Goal: Task Accomplishment & Management: Use online tool/utility

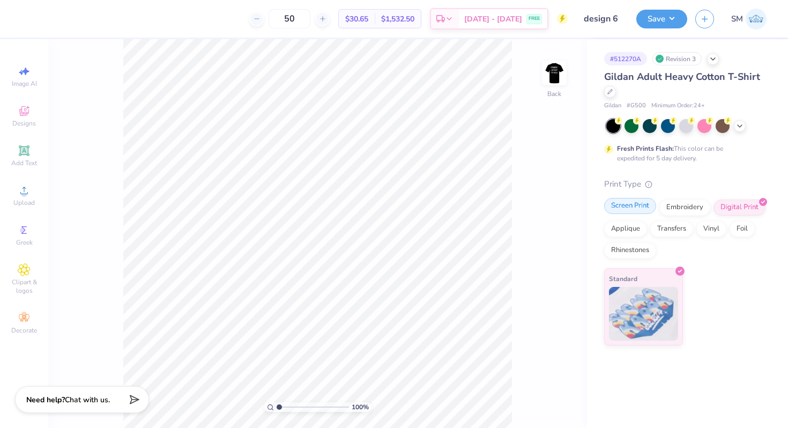
click at [630, 210] on div "Screen Print" at bounding box center [630, 206] width 52 height 16
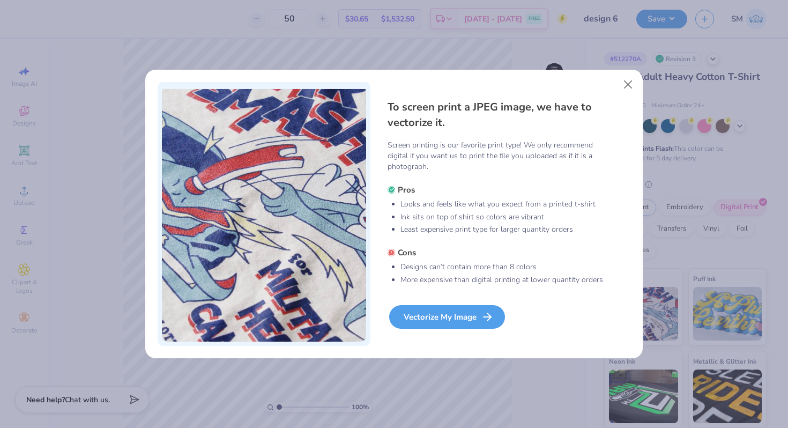
click at [434, 322] on div "Vectorize My Image" at bounding box center [447, 317] width 116 height 24
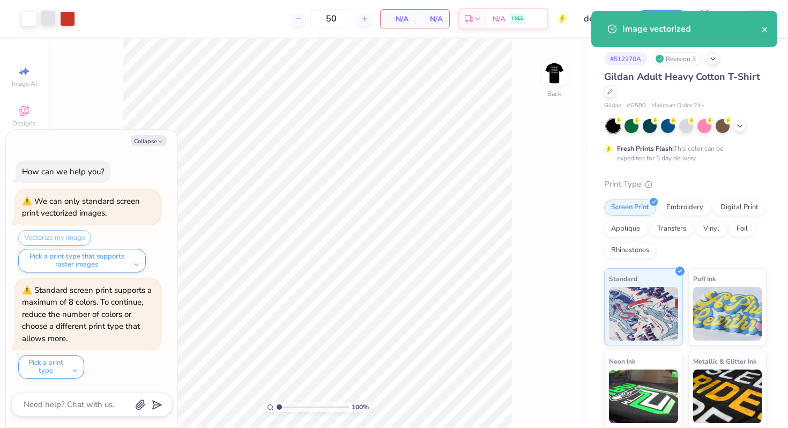
click at [49, 23] on div at bounding box center [48, 17] width 15 height 15
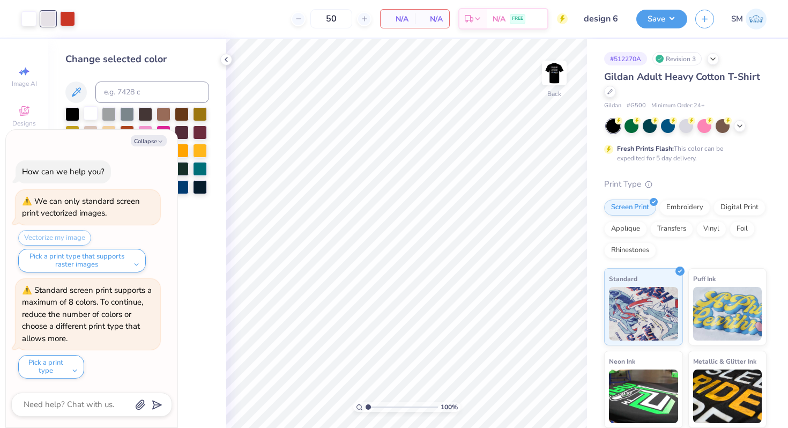
click at [89, 112] on div at bounding box center [91, 113] width 14 height 14
click at [152, 139] on button "Collapse" at bounding box center [149, 140] width 36 height 11
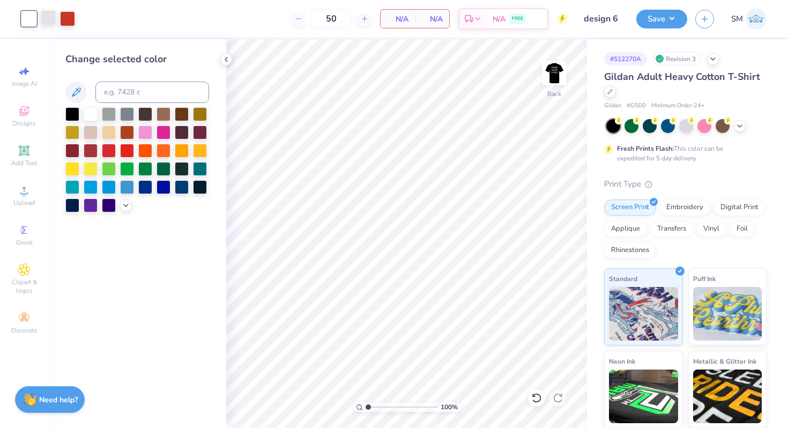
click at [52, 19] on div at bounding box center [48, 17] width 15 height 15
click at [33, 21] on div at bounding box center [28, 17] width 15 height 15
click at [53, 21] on div at bounding box center [48, 17] width 15 height 15
click at [89, 106] on div "Change selected color" at bounding box center [137, 132] width 144 height 160
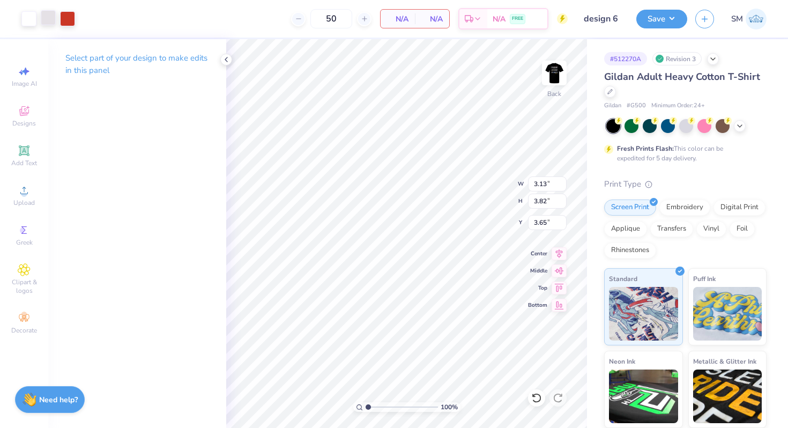
click at [49, 20] on div at bounding box center [48, 17] width 15 height 15
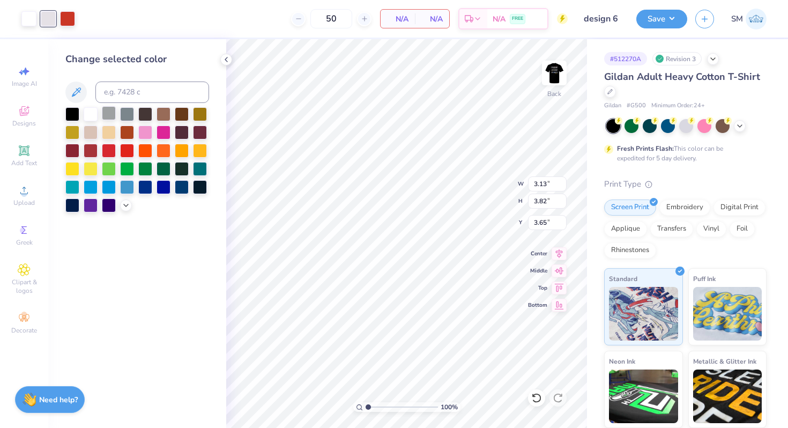
click at [108, 108] on div at bounding box center [109, 113] width 14 height 14
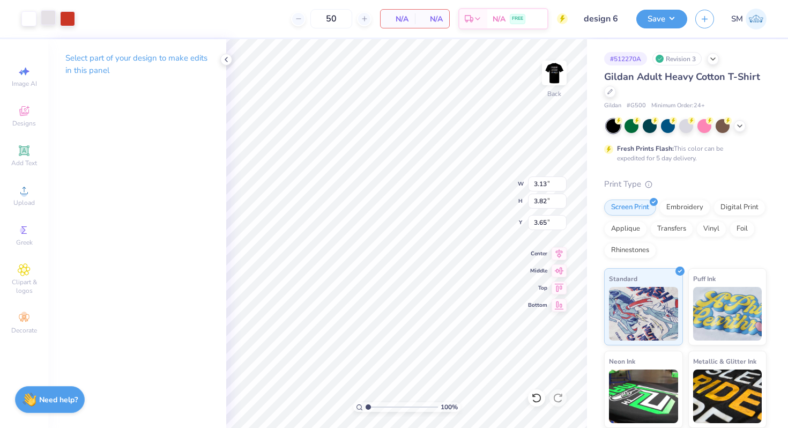
click at [50, 19] on div at bounding box center [48, 17] width 15 height 15
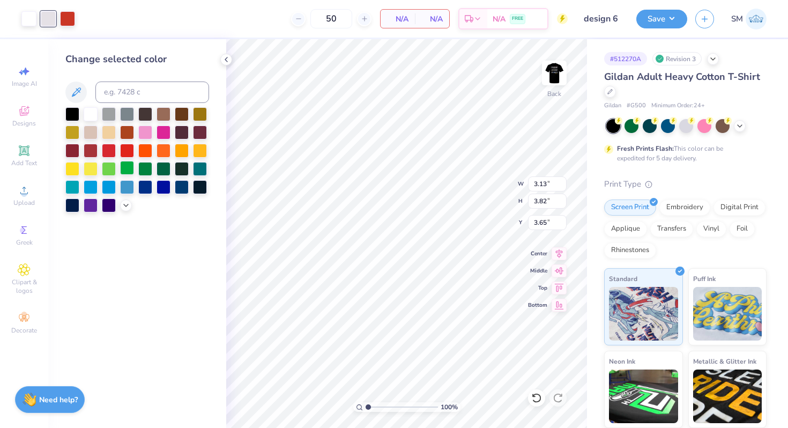
click at [128, 168] on div at bounding box center [127, 168] width 14 height 14
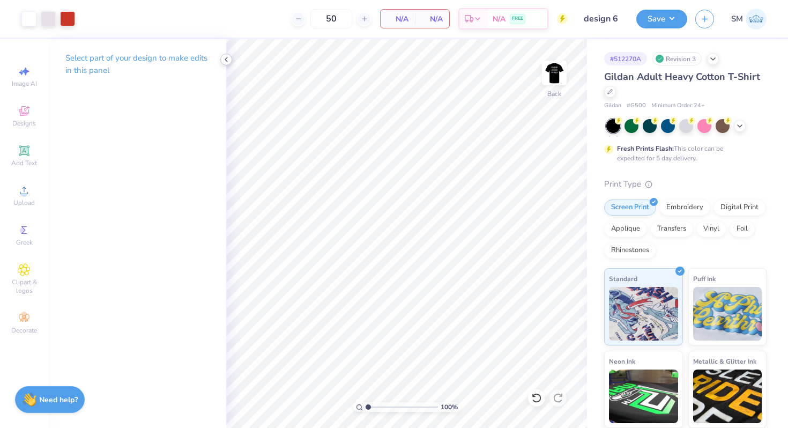
click at [230, 57] on icon at bounding box center [226, 59] width 9 height 9
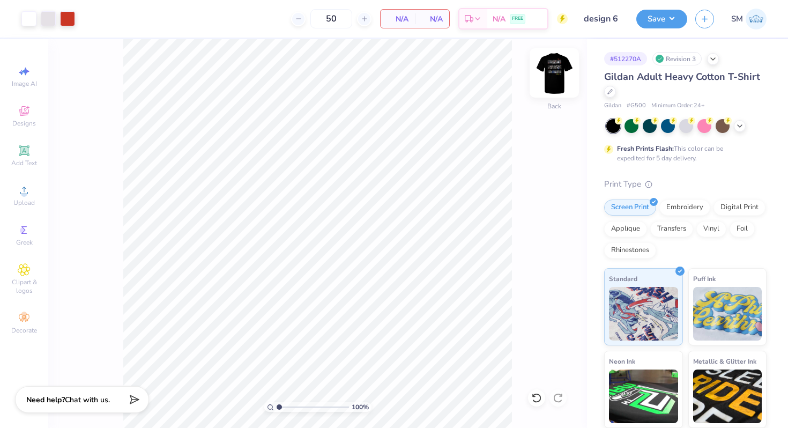
click at [552, 76] on img at bounding box center [554, 72] width 43 height 43
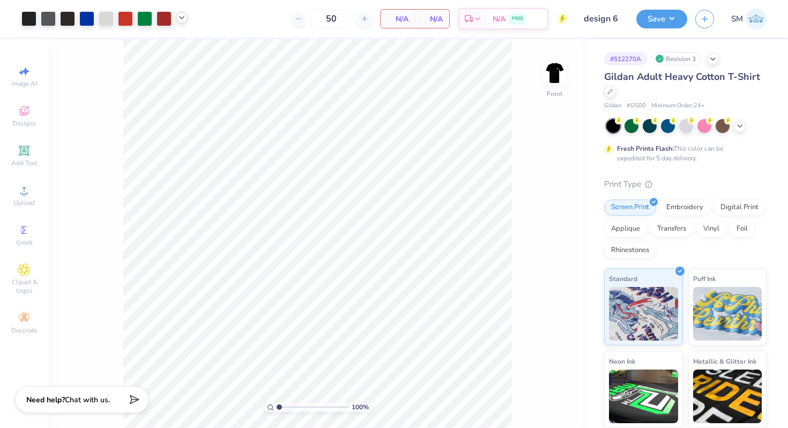
click at [183, 20] on icon at bounding box center [182, 17] width 9 height 9
click at [124, 21] on div at bounding box center [125, 17] width 15 height 15
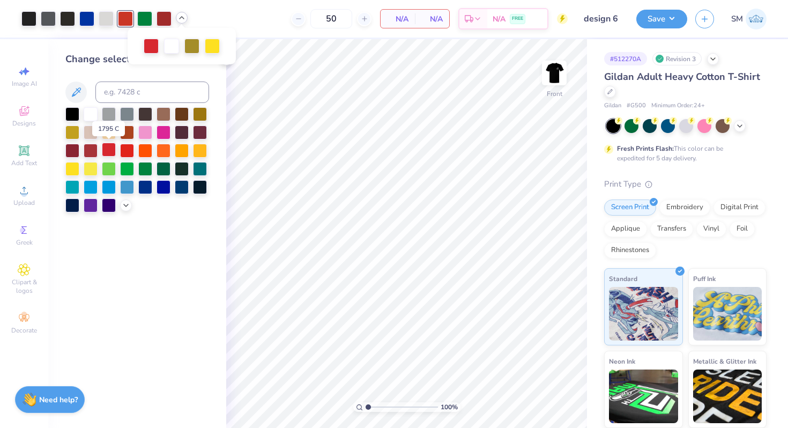
click at [108, 147] on div at bounding box center [109, 150] width 14 height 14
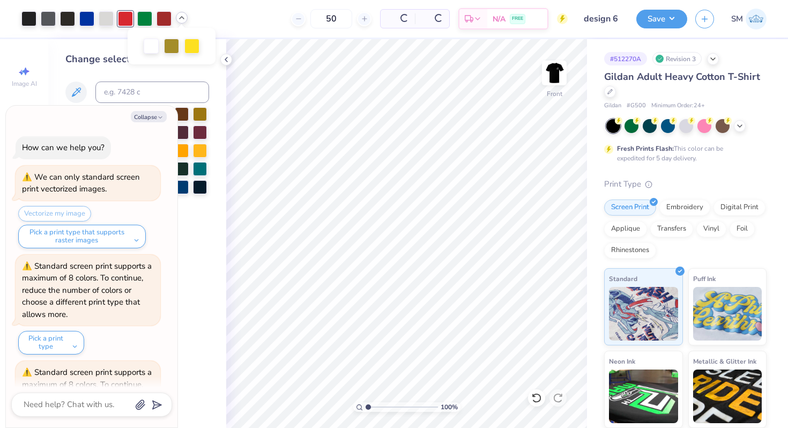
scroll to position [82, 0]
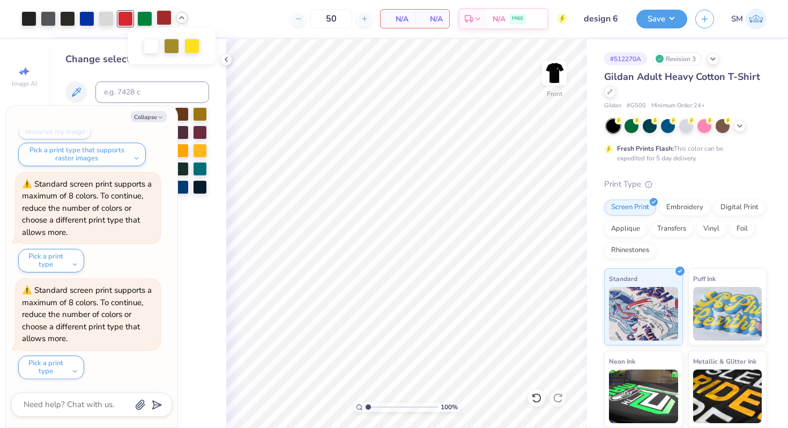
click at [166, 19] on div at bounding box center [164, 17] width 15 height 15
click at [154, 121] on button "Collapse" at bounding box center [149, 116] width 36 height 11
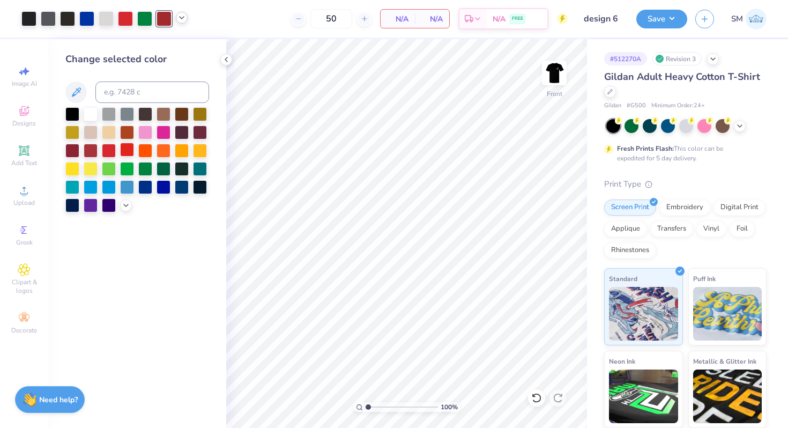
click at [127, 147] on div at bounding box center [127, 150] width 14 height 14
click at [108, 149] on div at bounding box center [109, 150] width 14 height 14
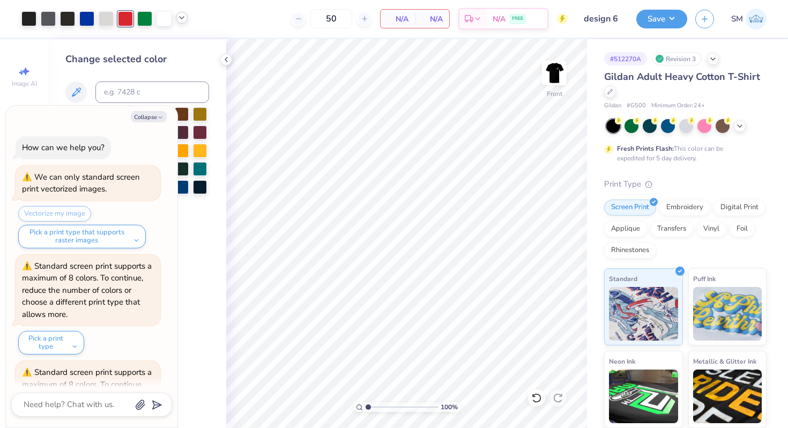
scroll to position [189, 0]
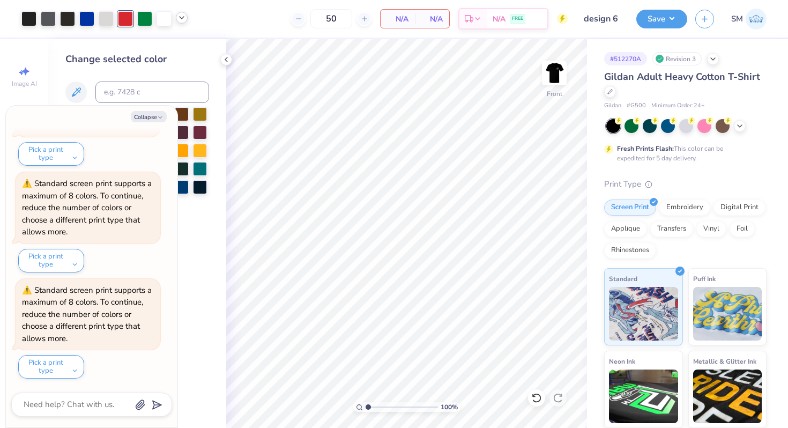
click at [186, 13] on div at bounding box center [104, 18] width 166 height 15
click at [182, 21] on icon at bounding box center [182, 17] width 9 height 9
click at [159, 113] on button "Collapse" at bounding box center [149, 116] width 36 height 11
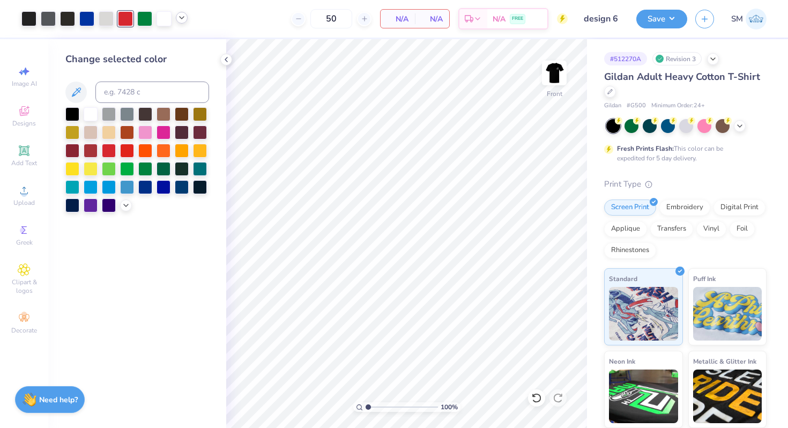
click at [183, 17] on icon at bounding box center [182, 17] width 9 height 9
click at [173, 46] on div at bounding box center [171, 45] width 15 height 15
click at [73, 164] on div at bounding box center [72, 168] width 14 height 14
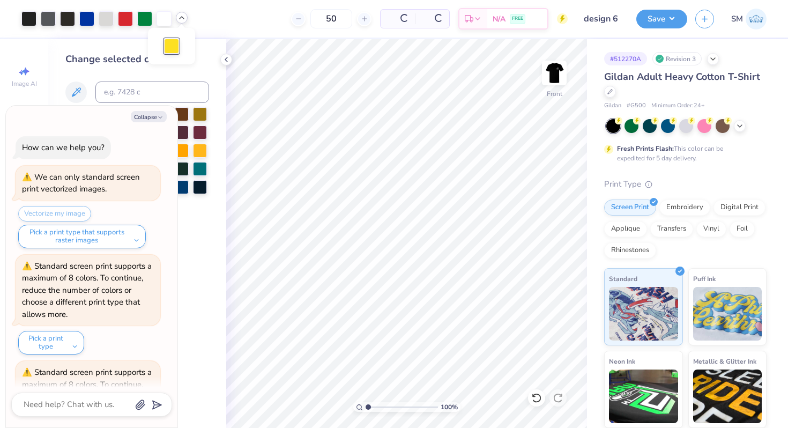
scroll to position [295, 0]
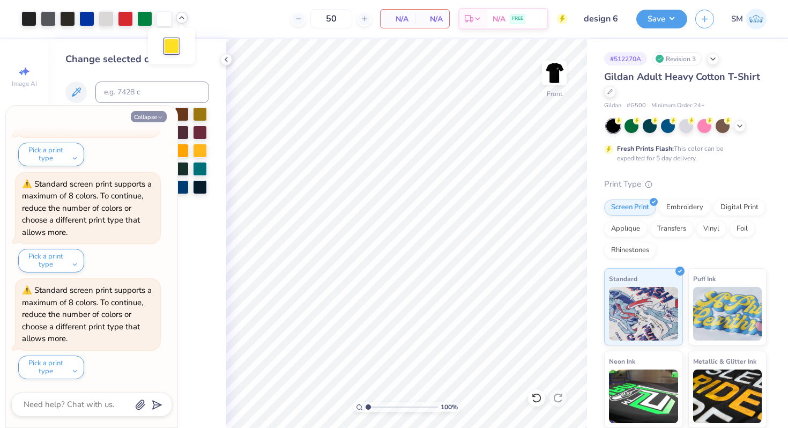
click at [148, 115] on button "Collapse" at bounding box center [149, 116] width 36 height 11
type textarea "x"
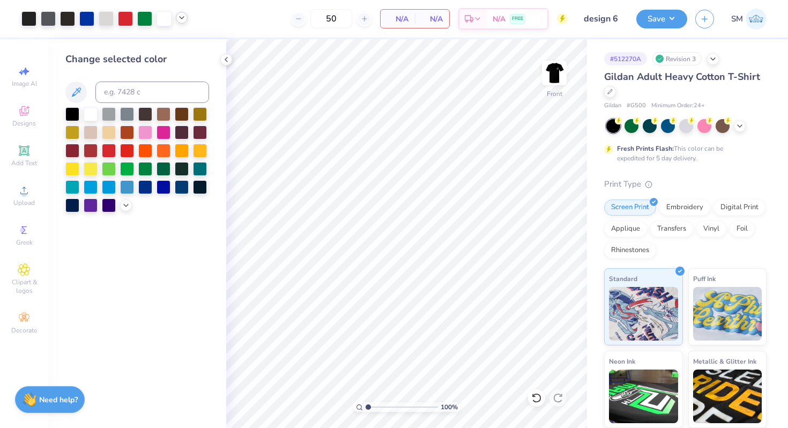
click at [186, 16] on icon at bounding box center [182, 17] width 9 height 9
click at [33, 20] on div at bounding box center [28, 17] width 15 height 15
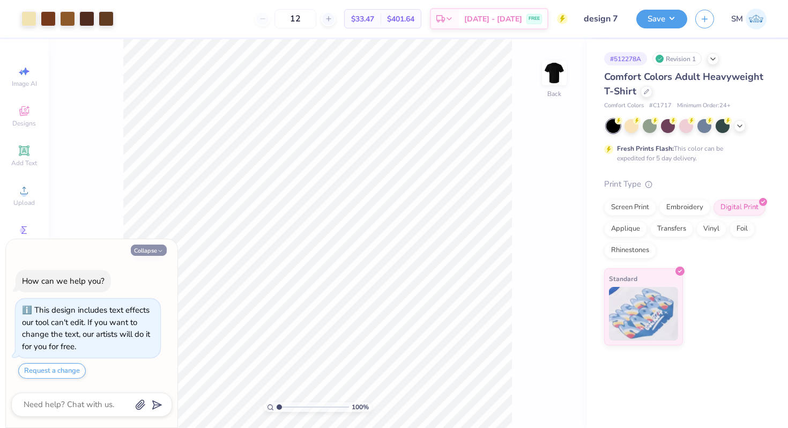
click at [159, 248] on icon "button" at bounding box center [160, 251] width 6 height 6
type textarea "x"
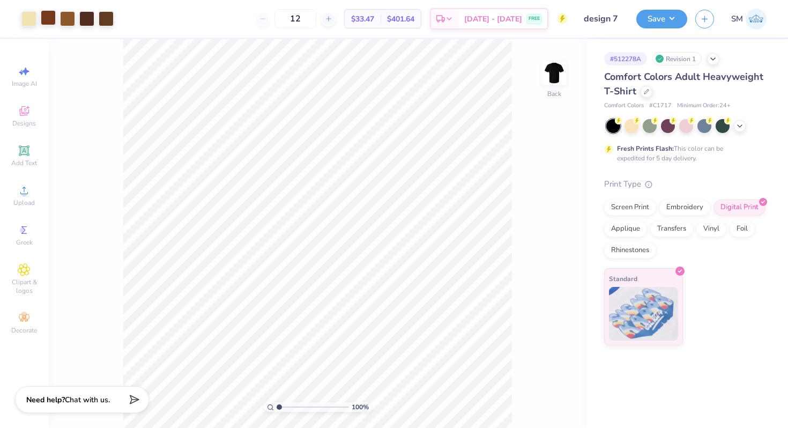
click at [45, 18] on div at bounding box center [48, 17] width 15 height 15
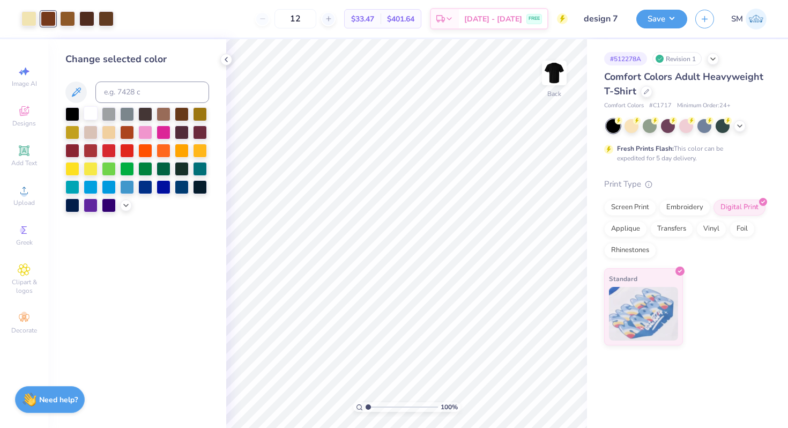
click at [93, 109] on div at bounding box center [91, 113] width 14 height 14
click at [538, 396] on icon at bounding box center [536, 398] width 11 height 11
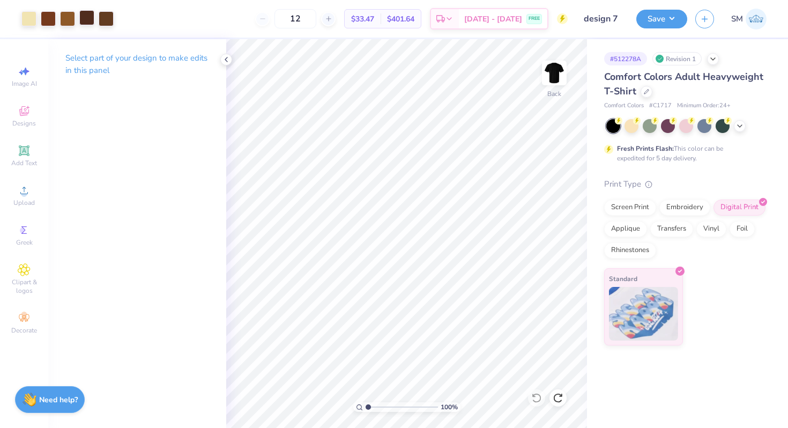
click at [88, 13] on div at bounding box center [86, 17] width 15 height 15
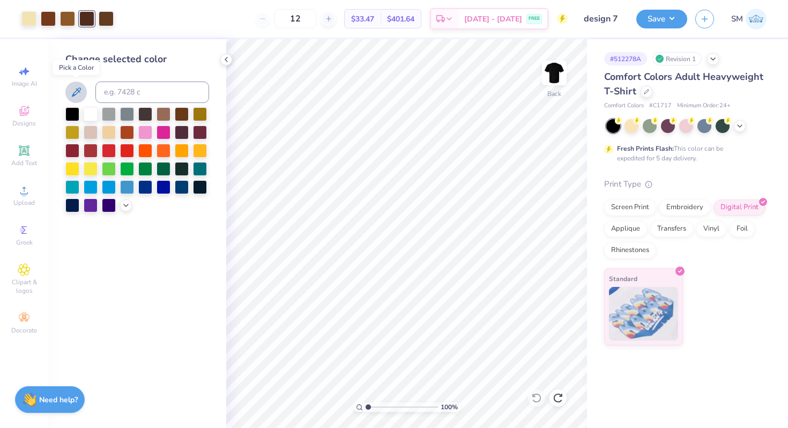
click at [71, 91] on icon at bounding box center [76, 92] width 13 height 13
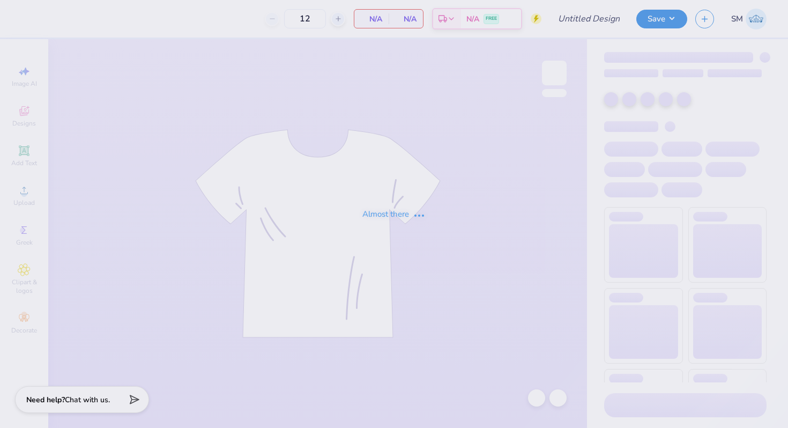
type input "design 7"
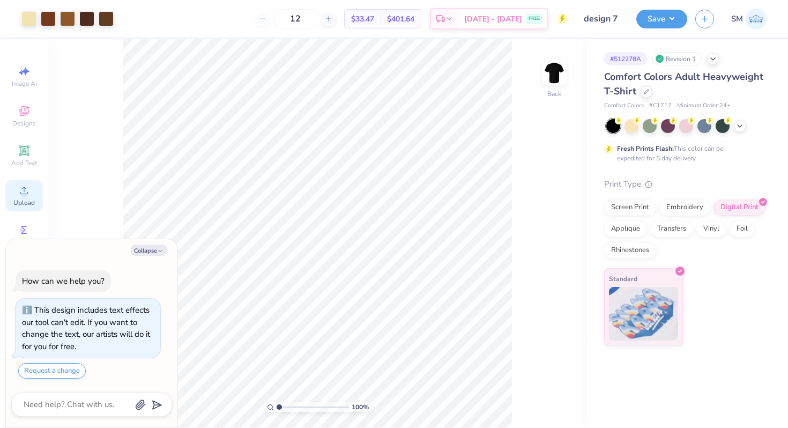
click at [19, 179] on div "Image AI Designs Add Text Upload Greek Clipart & logos Decorate" at bounding box center [24, 200] width 38 height 278
click at [28, 198] on span "Upload" at bounding box center [23, 202] width 21 height 9
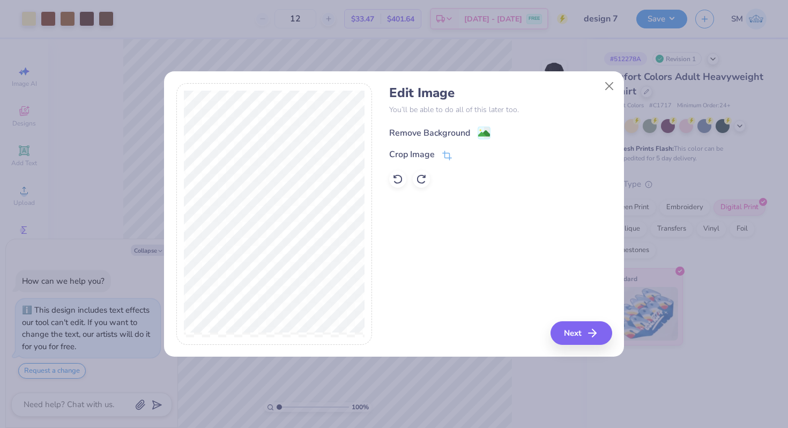
click at [479, 135] on image at bounding box center [484, 134] width 12 height 12
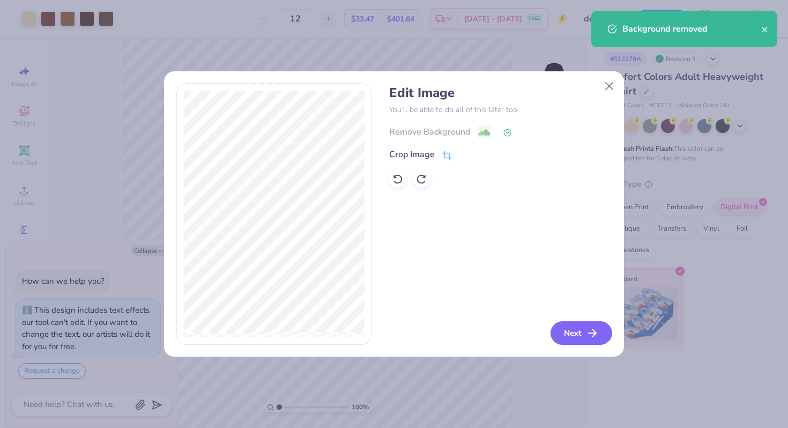
click at [569, 327] on button "Next" at bounding box center [582, 333] width 62 height 24
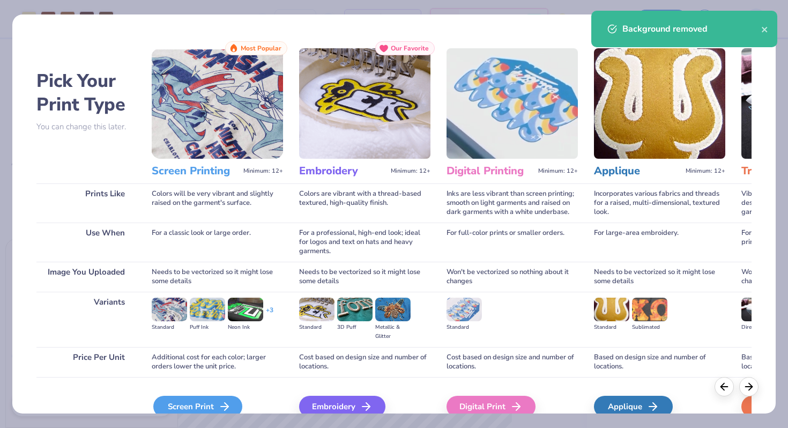
click at [202, 402] on div "Screen Print" at bounding box center [197, 406] width 89 height 21
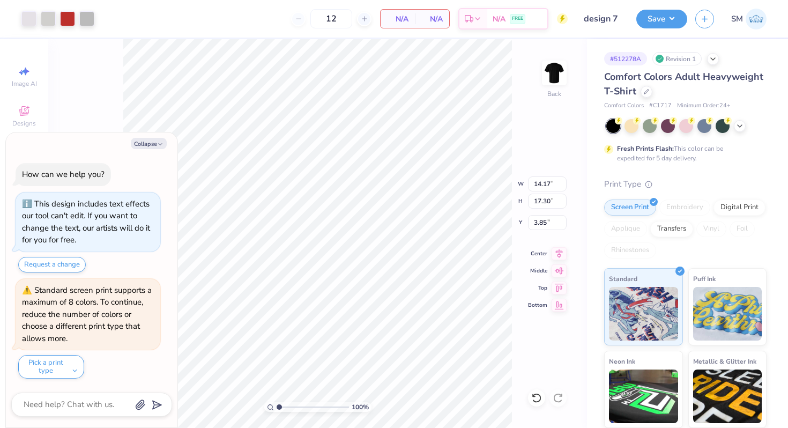
type textarea "x"
type input "4.80"
type input "5.86"
type input "15.29"
click at [23, 19] on div at bounding box center [28, 17] width 15 height 15
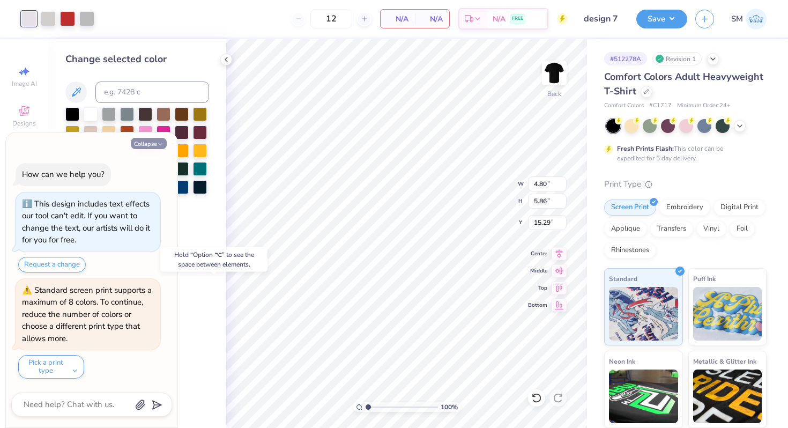
click at [151, 139] on button "Collapse" at bounding box center [149, 143] width 36 height 11
type textarea "x"
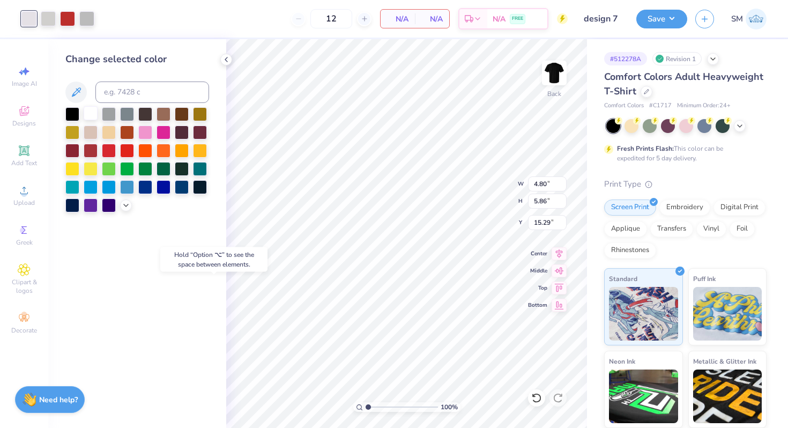
click at [86, 106] on div at bounding box center [91, 113] width 14 height 14
click at [49, 12] on div at bounding box center [48, 17] width 15 height 15
click at [90, 115] on div at bounding box center [91, 113] width 14 height 14
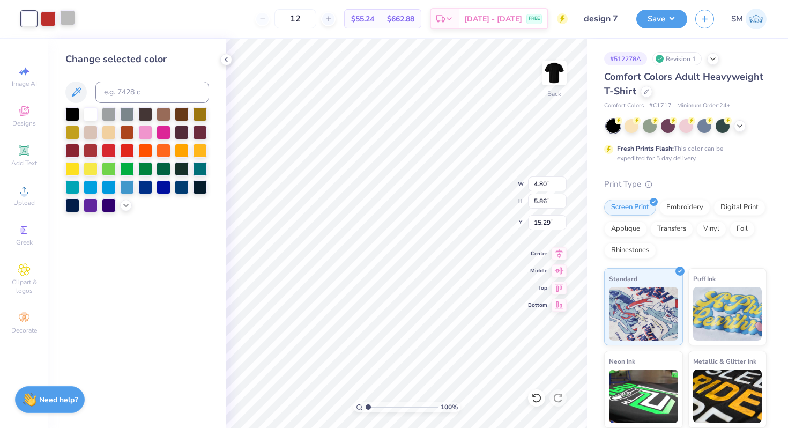
click at [65, 18] on div at bounding box center [67, 17] width 15 height 15
click at [88, 111] on div at bounding box center [91, 113] width 14 height 14
click at [47, 16] on div at bounding box center [48, 17] width 15 height 15
click at [94, 118] on div at bounding box center [91, 113] width 14 height 14
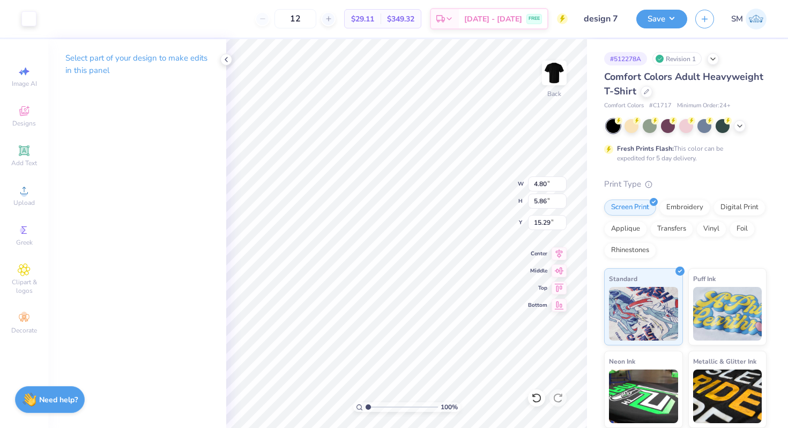
type input "3.74"
type input "4.56"
type input "3.00"
click at [552, 68] on img at bounding box center [554, 72] width 43 height 43
type input "11.22"
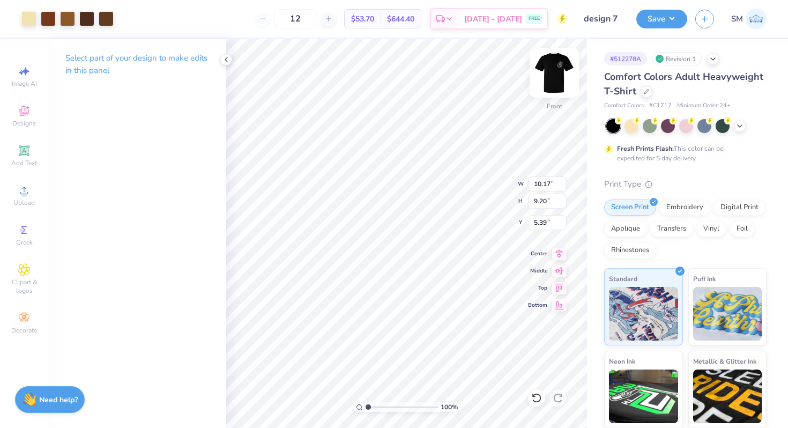
type input "10.16"
click at [556, 248] on icon at bounding box center [559, 252] width 15 height 13
type input "3.00"
type input "12.02"
type input "10.88"
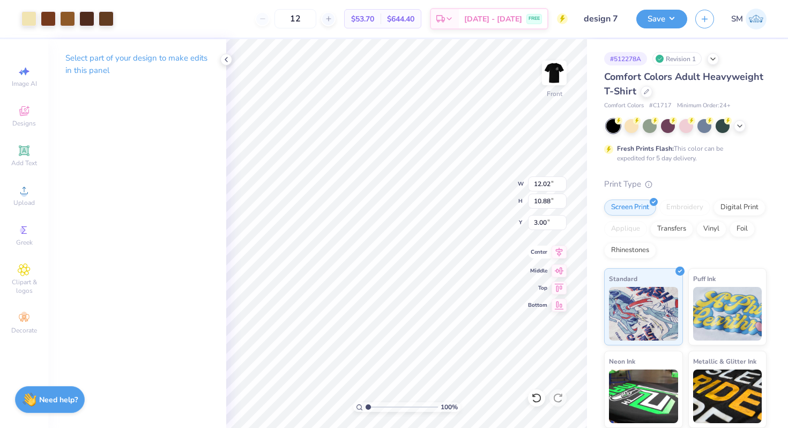
click at [555, 254] on icon at bounding box center [559, 252] width 15 height 13
click at [86, 21] on div at bounding box center [86, 17] width 15 height 15
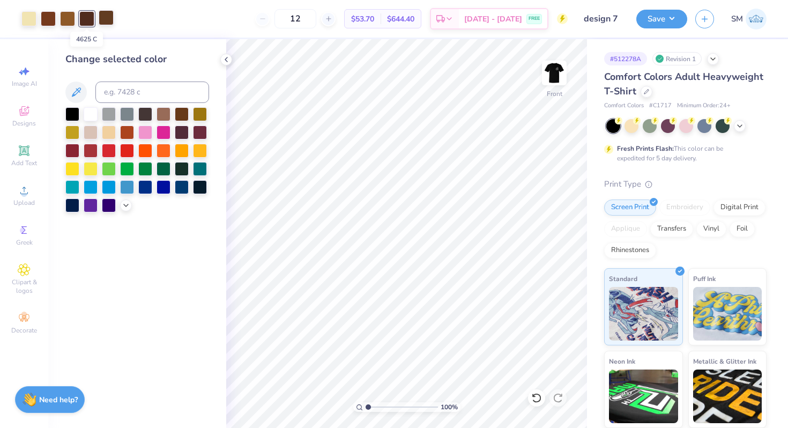
click at [105, 23] on div at bounding box center [106, 17] width 15 height 15
click at [74, 93] on icon at bounding box center [76, 92] width 13 height 13
click at [230, 55] on div at bounding box center [226, 60] width 12 height 12
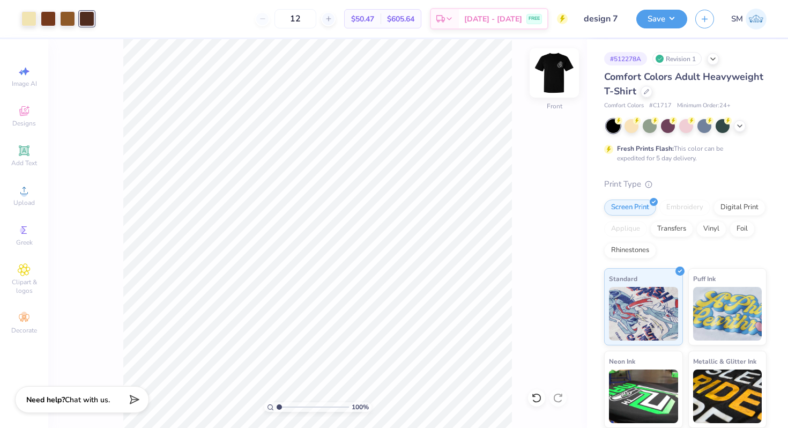
click at [555, 83] on img at bounding box center [554, 72] width 43 height 43
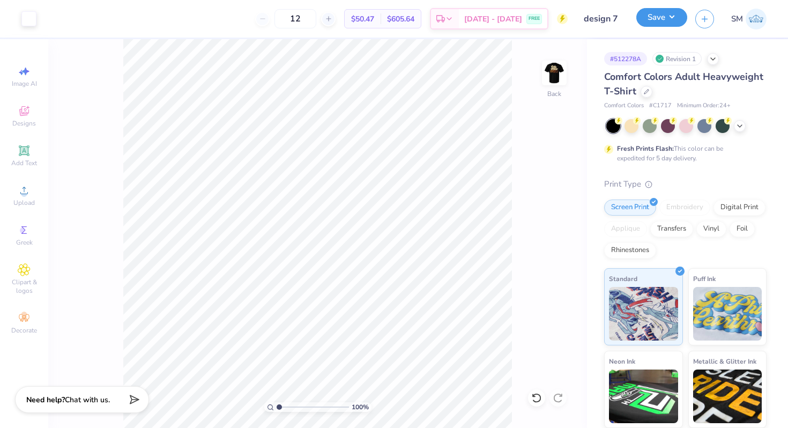
click at [663, 27] on button "Save" at bounding box center [662, 17] width 51 height 19
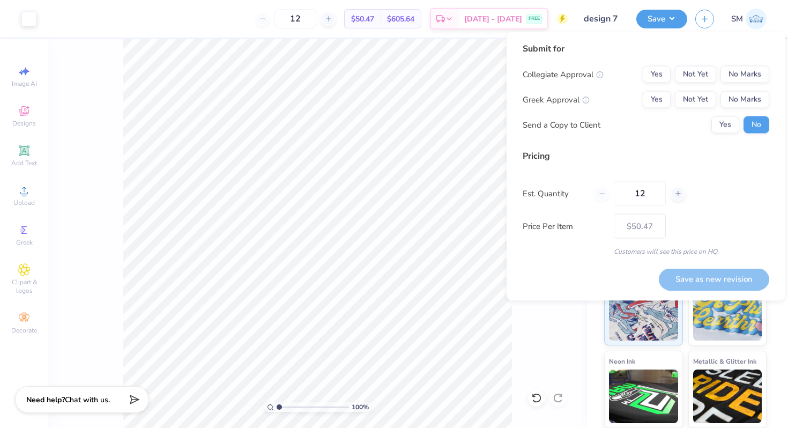
click at [739, 84] on div "Collegiate Approval Yes Not Yet No Marks Greek Approval Yes Not Yet No Marks Se…" at bounding box center [646, 100] width 247 height 68
click at [736, 99] on button "No Marks" at bounding box center [745, 99] width 49 height 17
click at [736, 61] on div "Submit for Collegiate Approval Yes Not Yet No Marks Greek Approval Yes Not Yet …" at bounding box center [646, 91] width 247 height 99
click at [736, 78] on button "No Marks" at bounding box center [745, 74] width 49 height 17
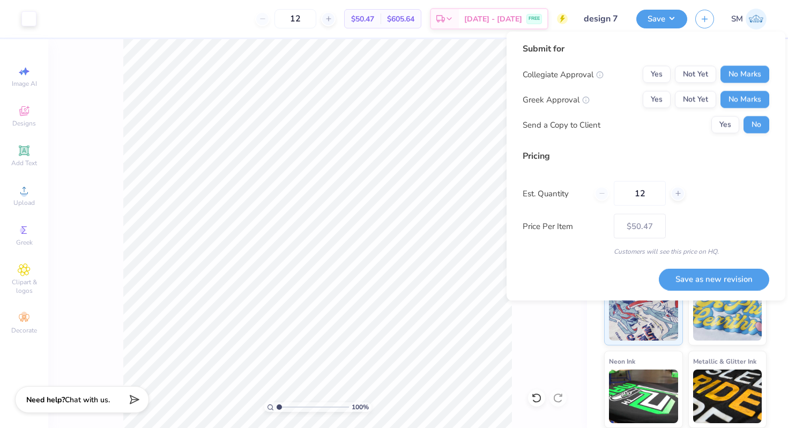
drag, startPoint x: 647, startPoint y: 196, endPoint x: 610, endPoint y: 196, distance: 36.5
click at [613, 196] on div "12" at bounding box center [640, 193] width 91 height 25
type input "50"
type input "$24.20"
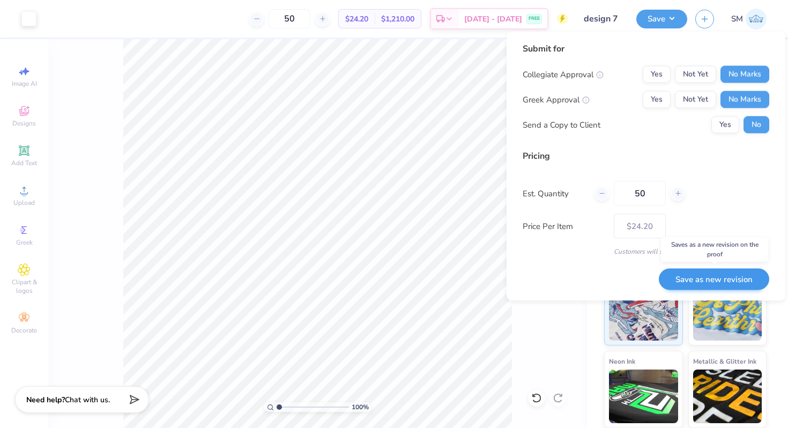
type input "50"
click at [693, 275] on button "Save as new revision" at bounding box center [714, 279] width 110 height 22
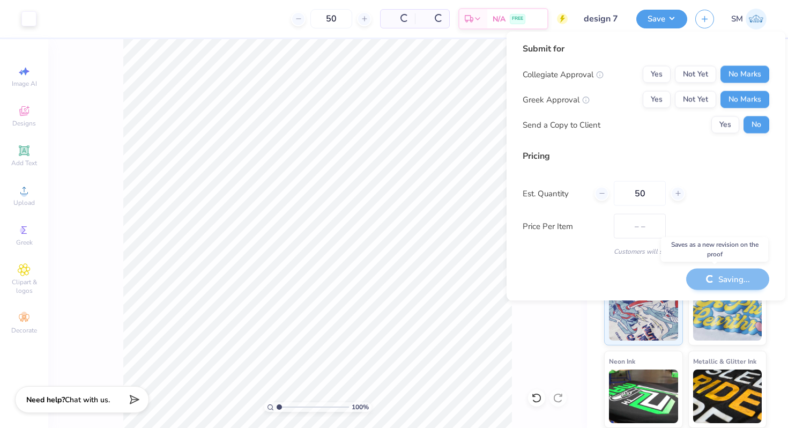
type input "$24.20"
